Goal: Task Accomplishment & Management: Use online tool/utility

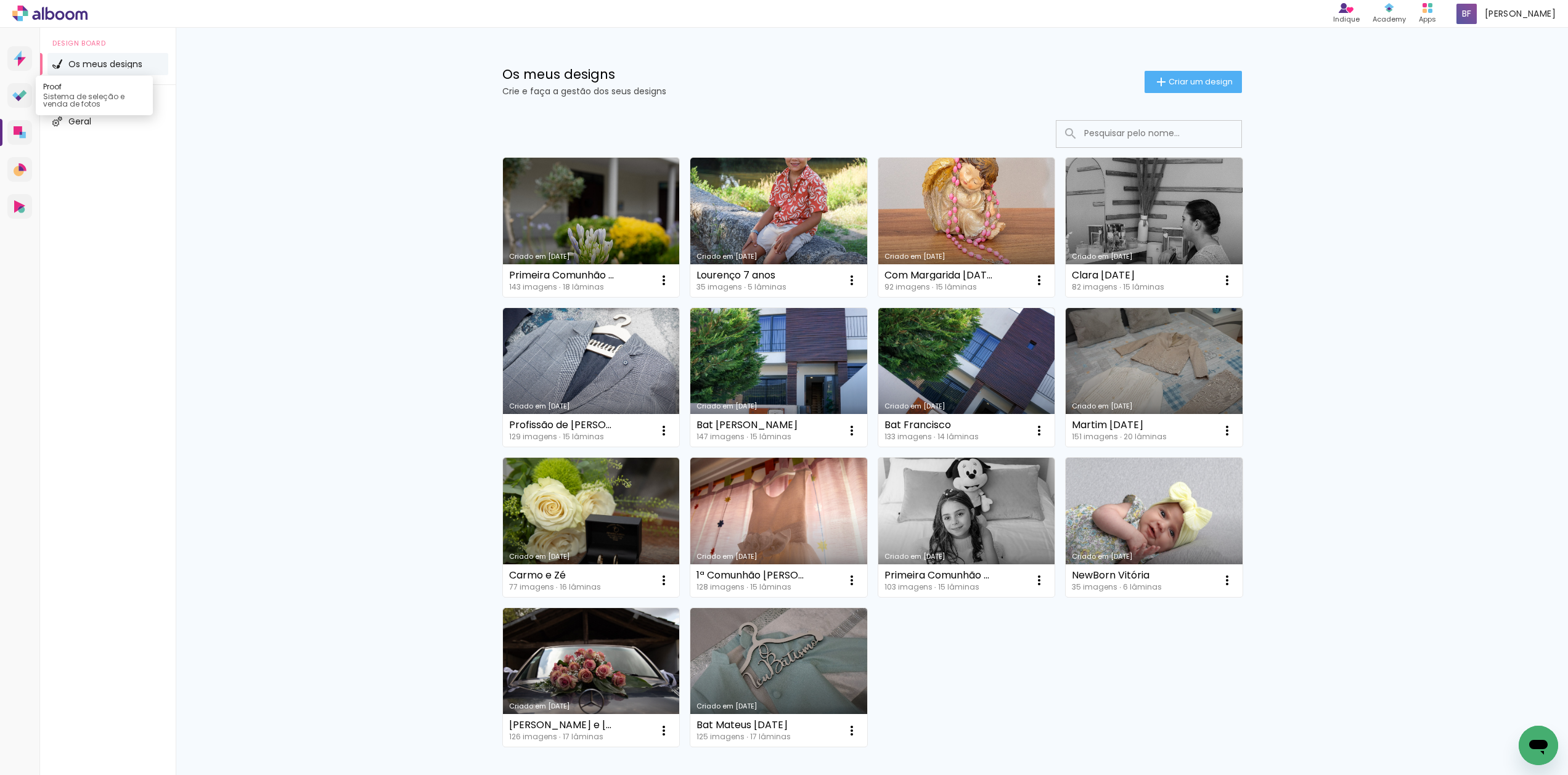
click at [18, 92] on icon at bounding box center [19, 96] width 15 height 11
click at [1208, 74] on paper-button "Criar um design" at bounding box center [1194, 82] width 98 height 22
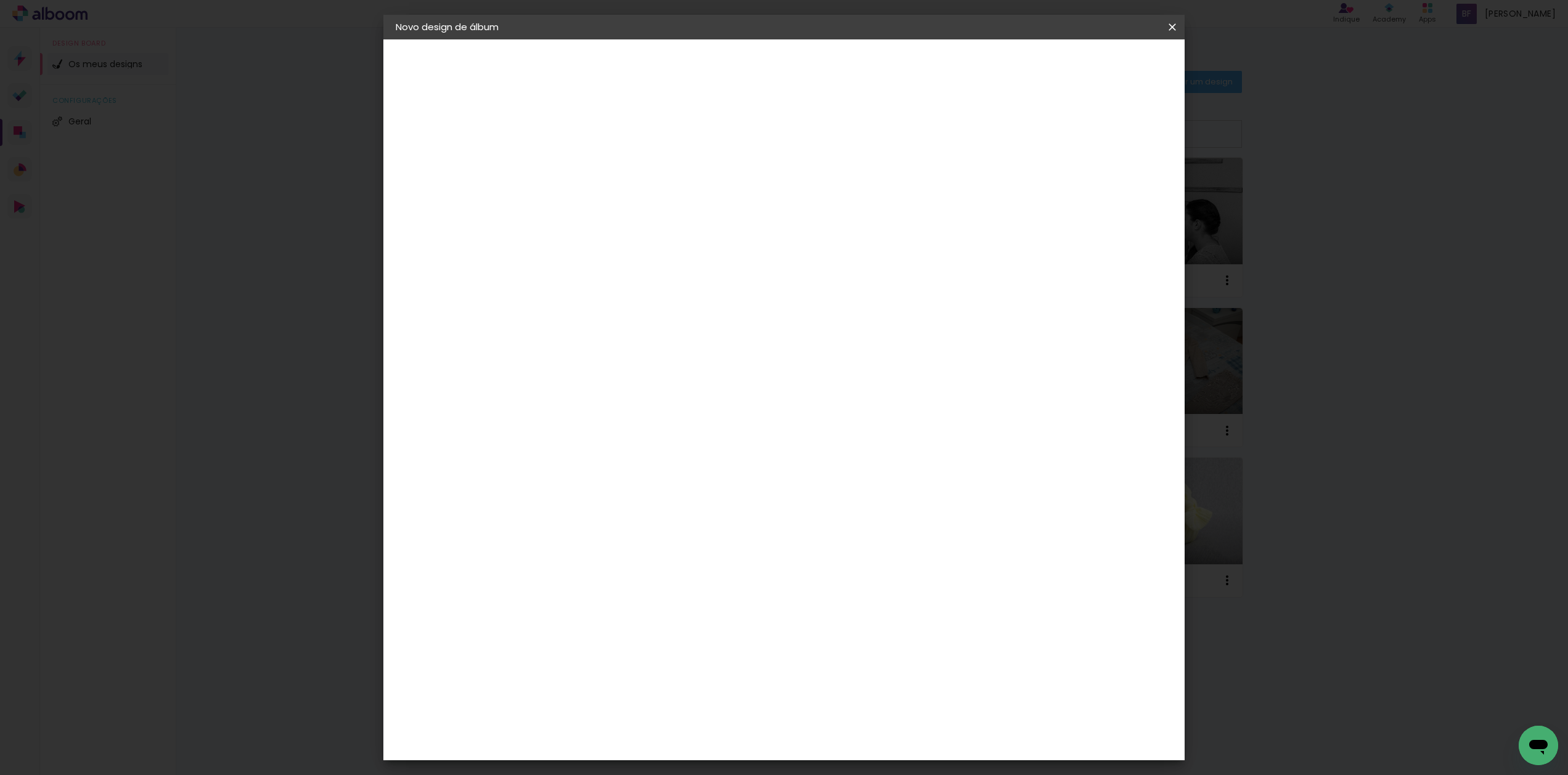
click at [597, 160] on input at bounding box center [597, 165] width 0 height 19
type input "NewBron Matilde"
type paper-input "NewBron Matilde"
click at [0, 0] on slot "Avançar" at bounding box center [0, 0] width 0 height 0
click at [655, 197] on input "Portugal" at bounding box center [611, 197] width 89 height 15
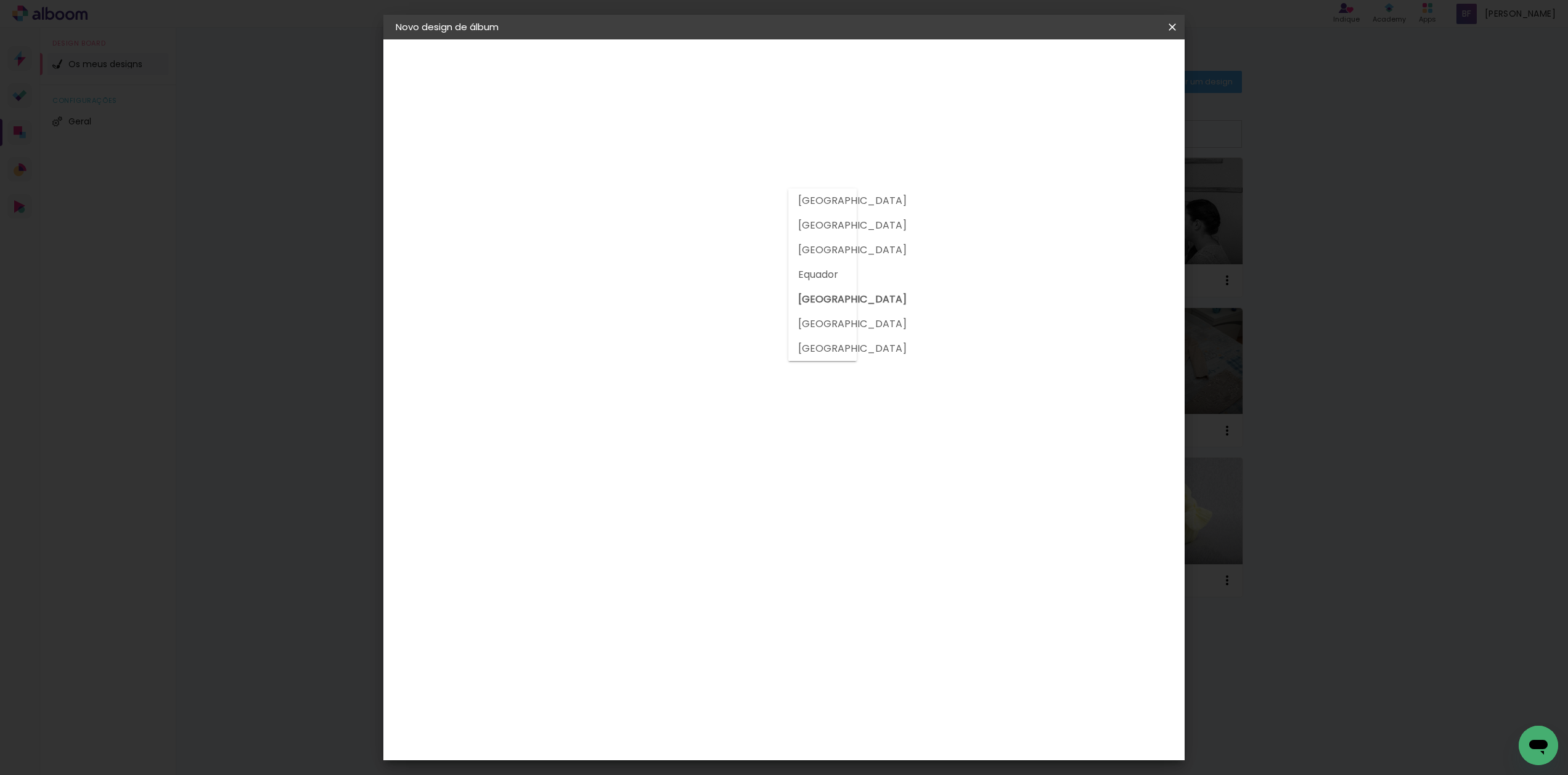
click at [796, 144] on div "Fornecedor Escolha um fornecedor ou avance com o tamanho livre. Voltar Avançar" at bounding box center [670, 91] width 253 height 104
click at [778, 182] on paper-item "Tamanho Livre" at bounding box center [731, 189] width 93 height 32
click at [0, 0] on slot "Avançar" at bounding box center [0, 0] width 0 height 0
click at [734, 193] on span "30" at bounding box center [734, 192] width 20 height 18
drag, startPoint x: 737, startPoint y: 194, endPoint x: 736, endPoint y: 199, distance: 5.1
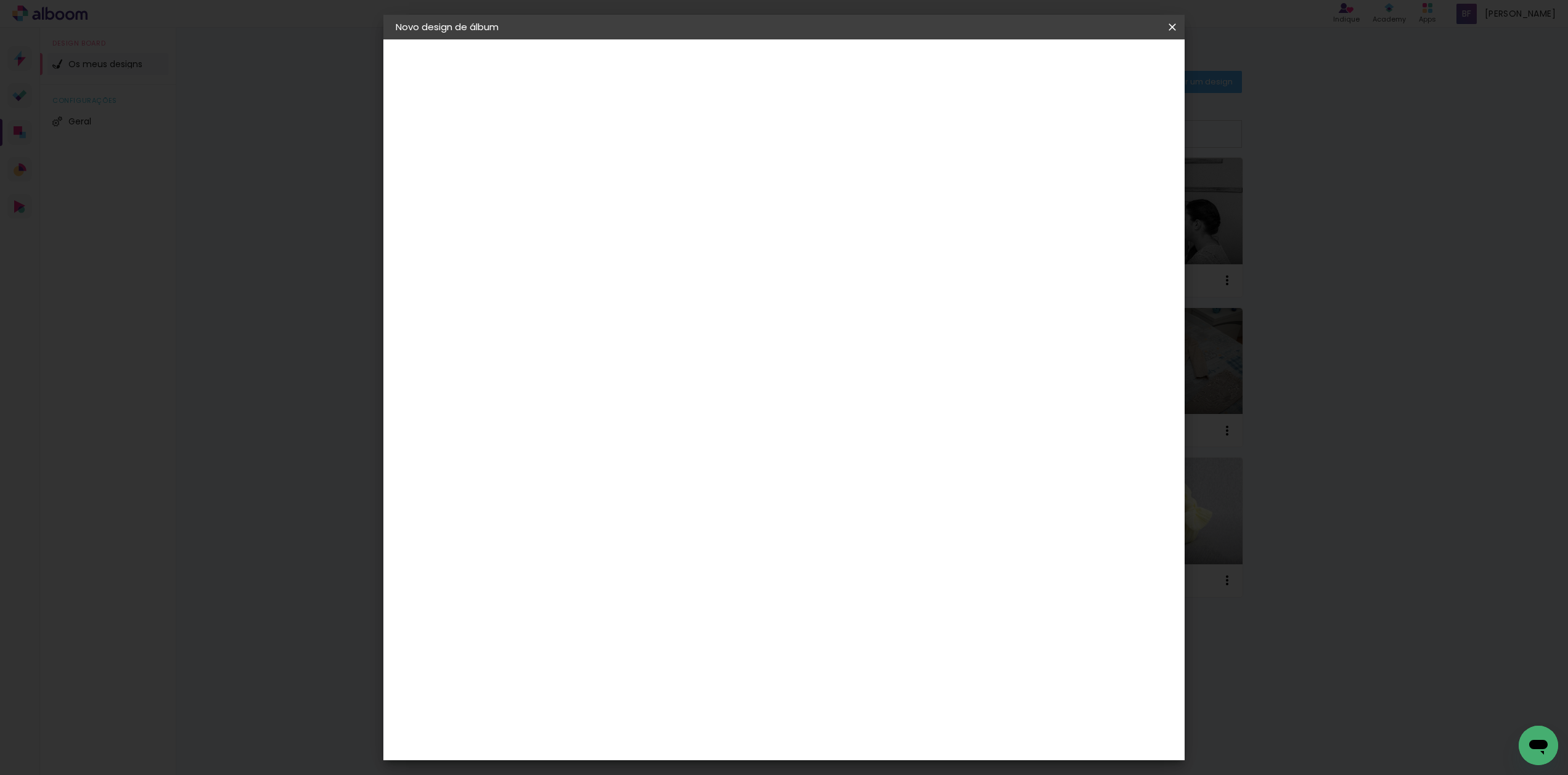
click at [737, 194] on span "30" at bounding box center [734, 192] width 20 height 18
click at [570, 353] on input "30" at bounding box center [558, 352] width 32 height 18
type input "20"
type paper-input "20"
click at [727, 203] on span "30" at bounding box center [734, 203] width 20 height 18
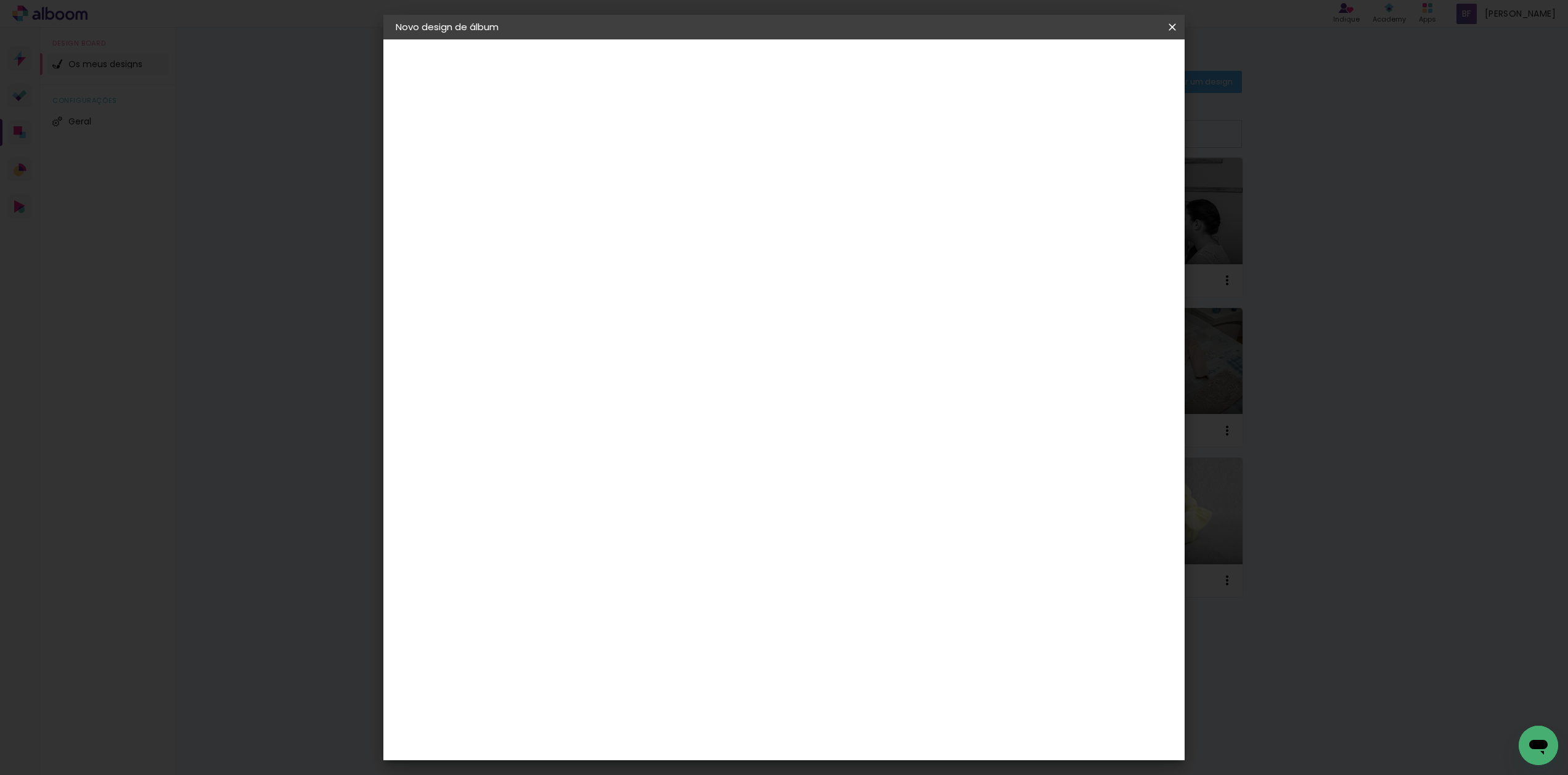
scroll to position [0, 1]
click at [736, 204] on span "30" at bounding box center [734, 203] width 20 height 18
click at [865, 444] on input "60" at bounding box center [857, 445] width 32 height 18
type input "40"
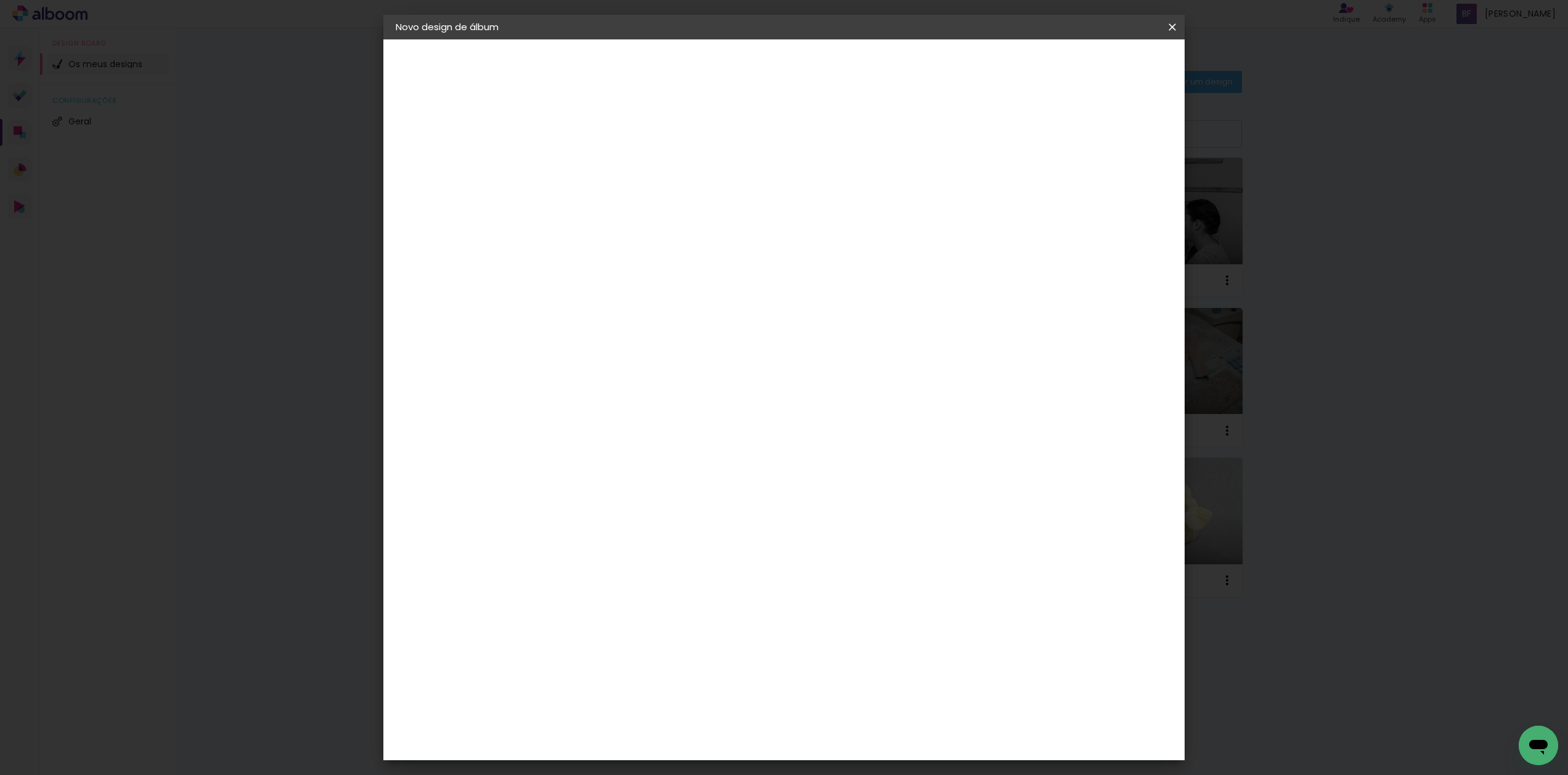
type paper-input "40"
click at [1105, 69] on span "Iniciar design" at bounding box center [1076, 65] width 56 height 9
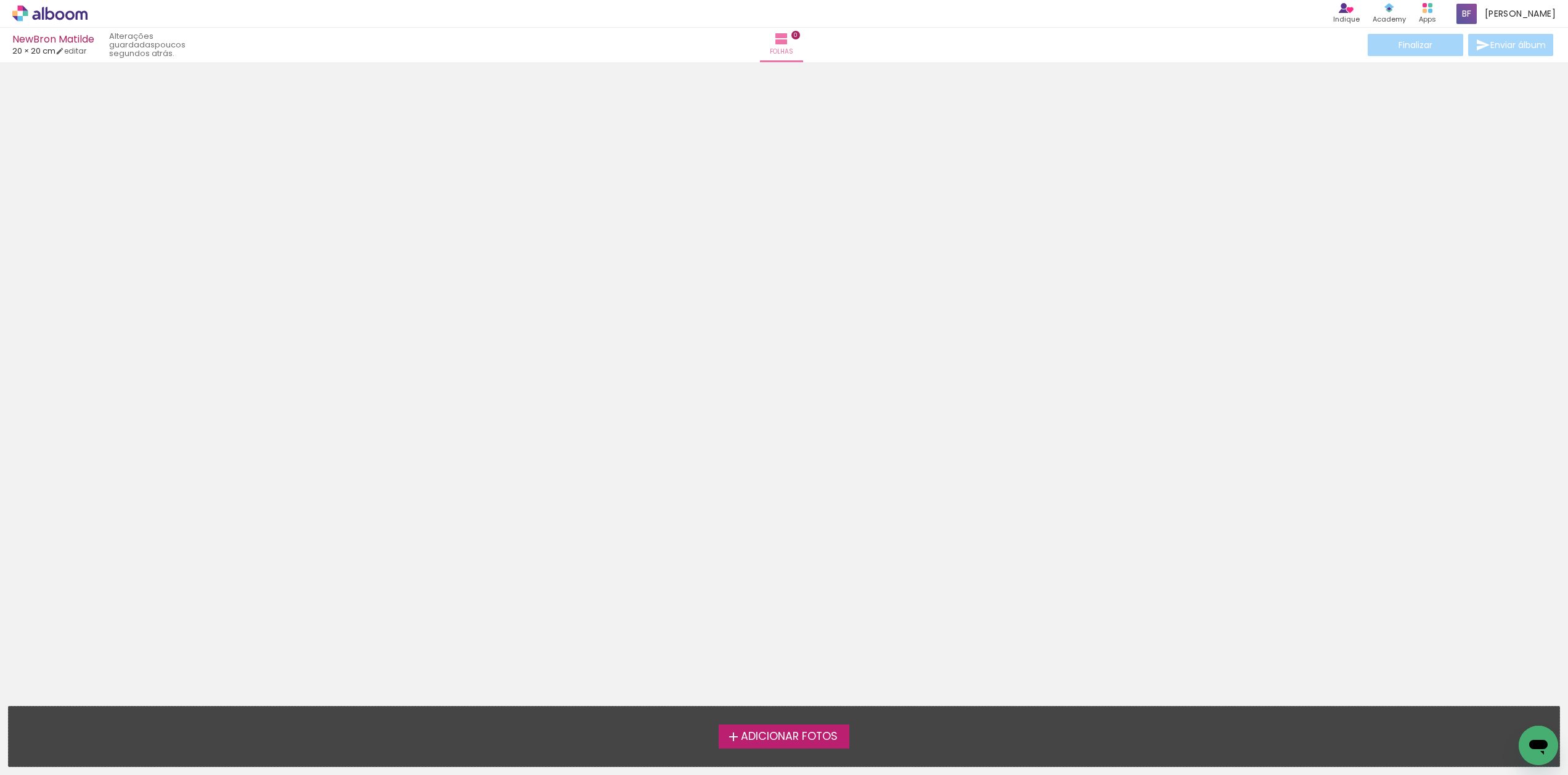
click at [791, 741] on span "Adicionar Fotos" at bounding box center [789, 737] width 97 height 11
click at [0, 0] on input "file" at bounding box center [0, 0] width 0 height 0
